Goal: Information Seeking & Learning: Learn about a topic

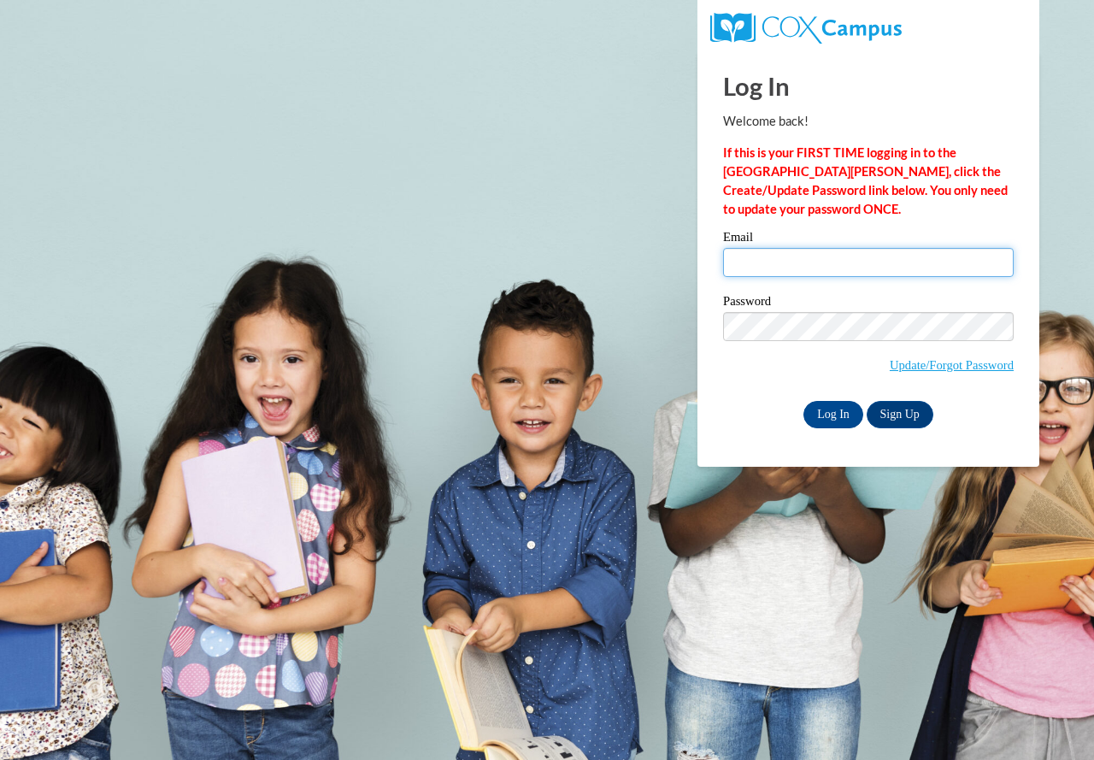
click at [746, 265] on input "Email" at bounding box center [868, 262] width 291 height 29
click at [854, 263] on input "[EMAIL_ADDRESS][DOMAIN_NAME]" at bounding box center [868, 262] width 291 height 29
type input "[EMAIL_ADDRESS][DOMAIN_NAME]"
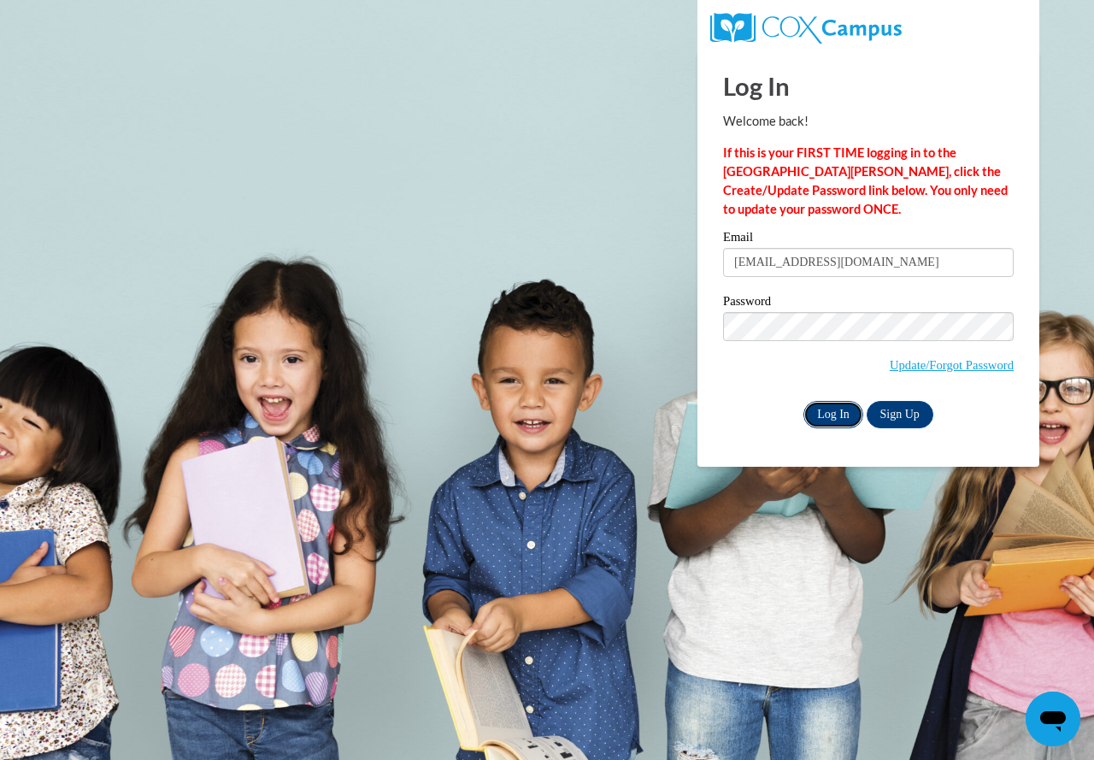
click at [824, 413] on input "Log In" at bounding box center [833, 414] width 60 height 27
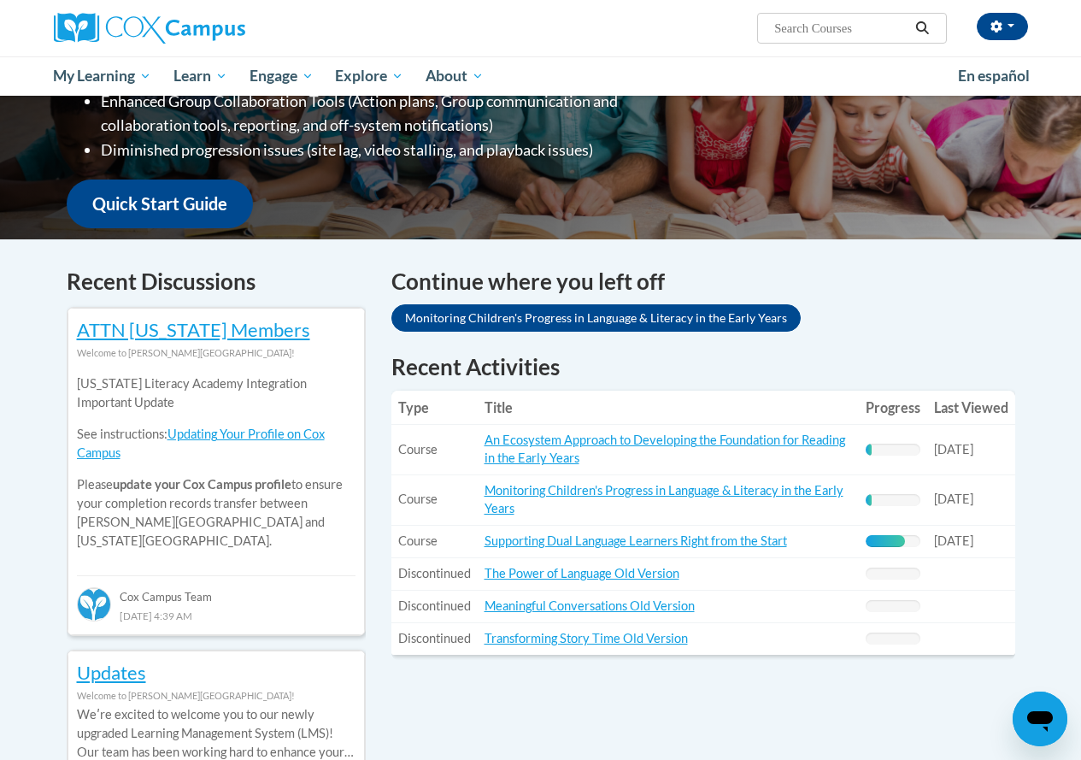
scroll to position [513, 0]
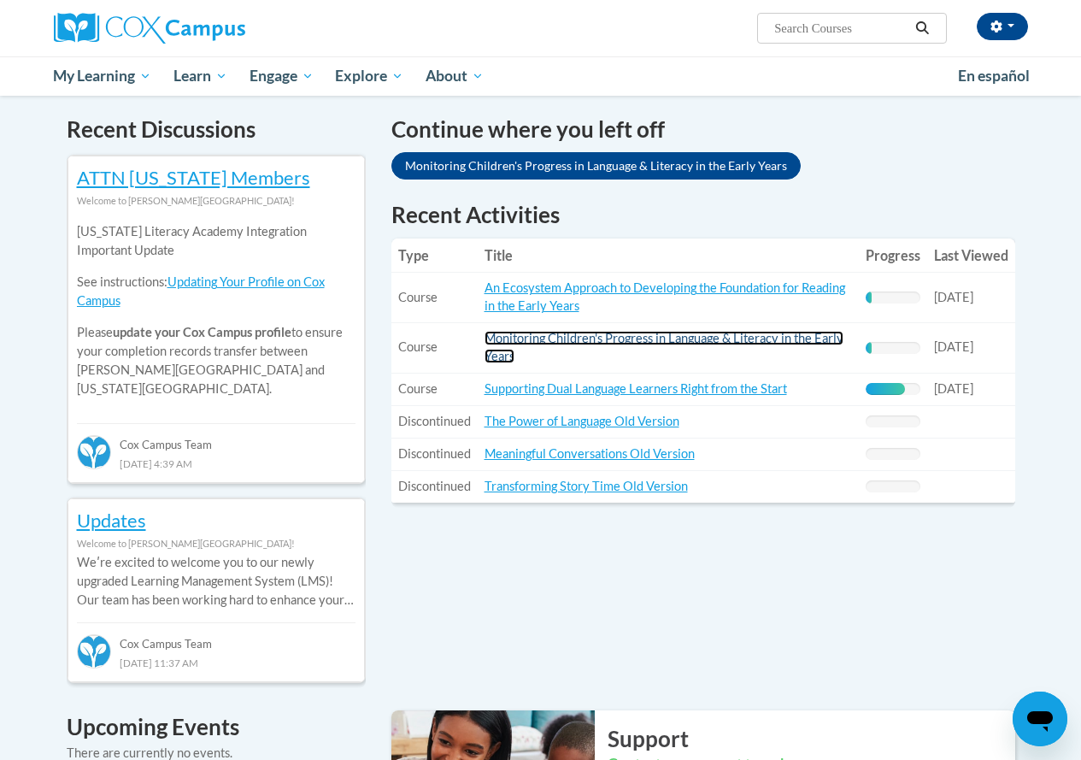
click at [581, 338] on link "Monitoring Children's Progress in Language & Literacy in the Early Years" at bounding box center [664, 347] width 359 height 32
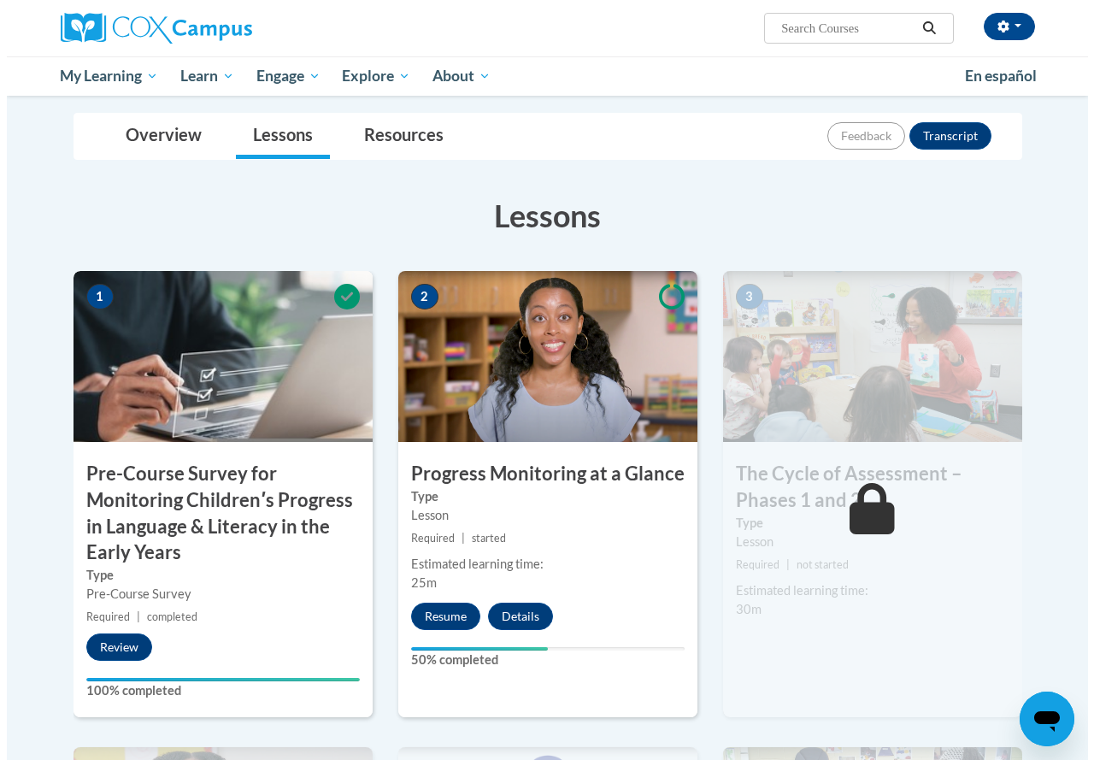
scroll to position [171, 0]
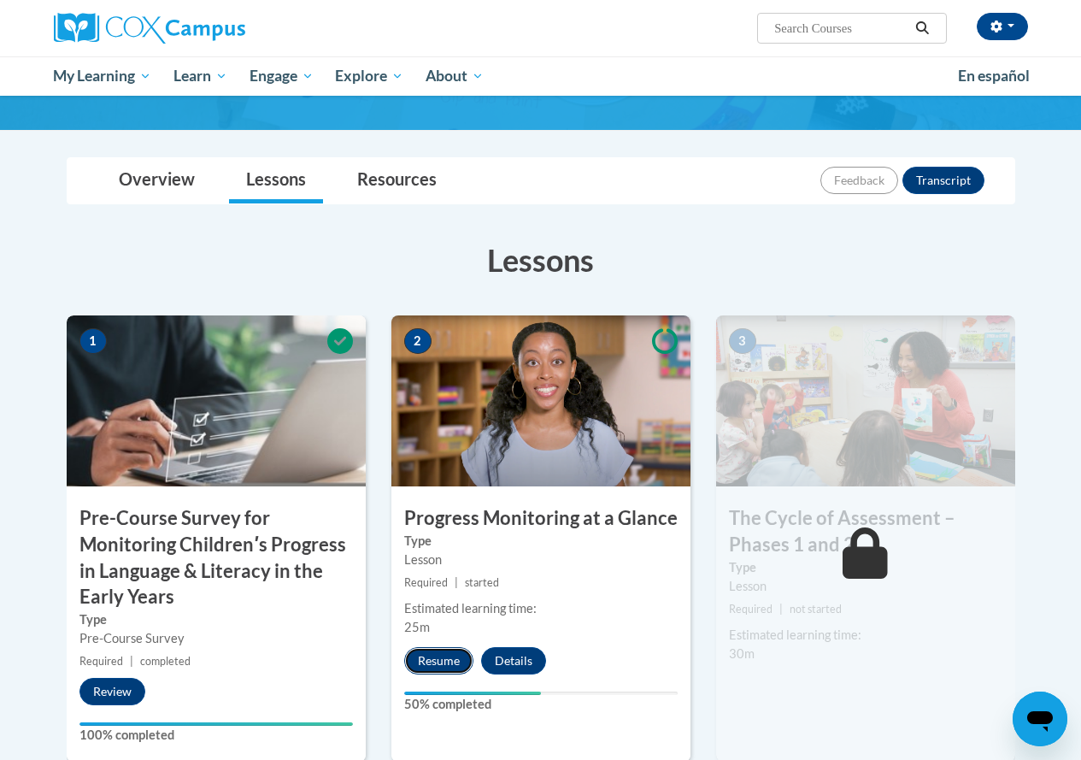
click at [426, 660] on button "Resume" at bounding box center [438, 660] width 69 height 27
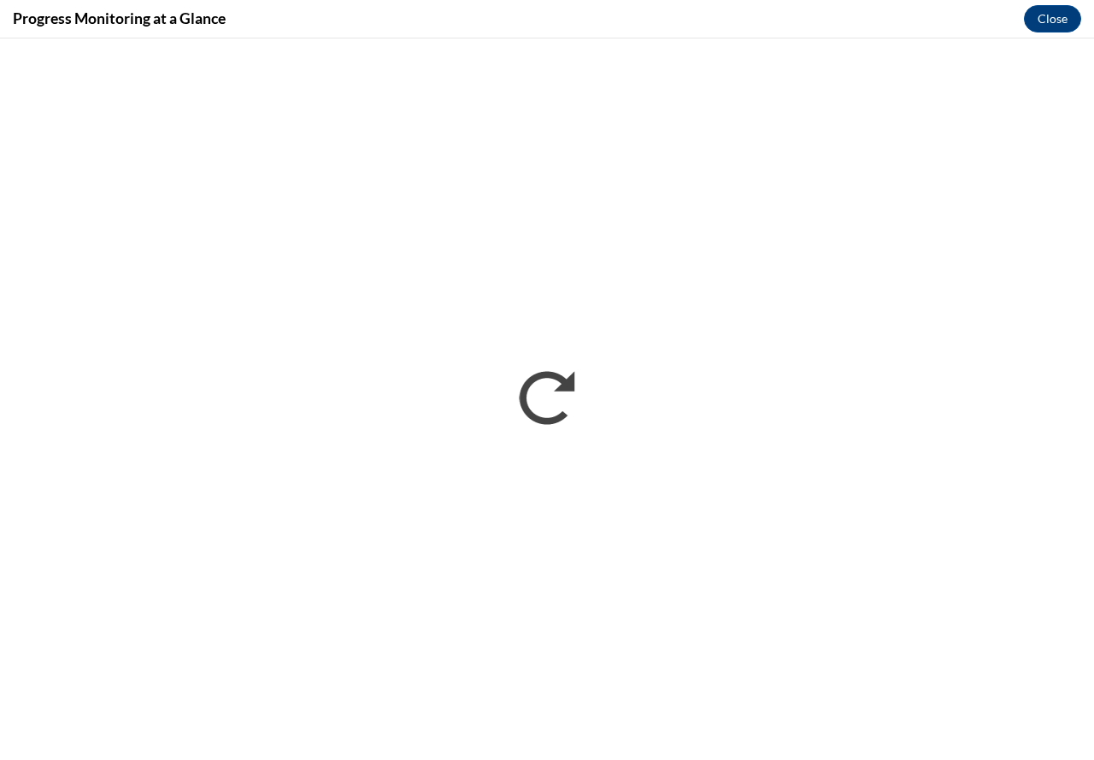
scroll to position [0, 0]
